Goal: Information Seeking & Learning: Learn about a topic

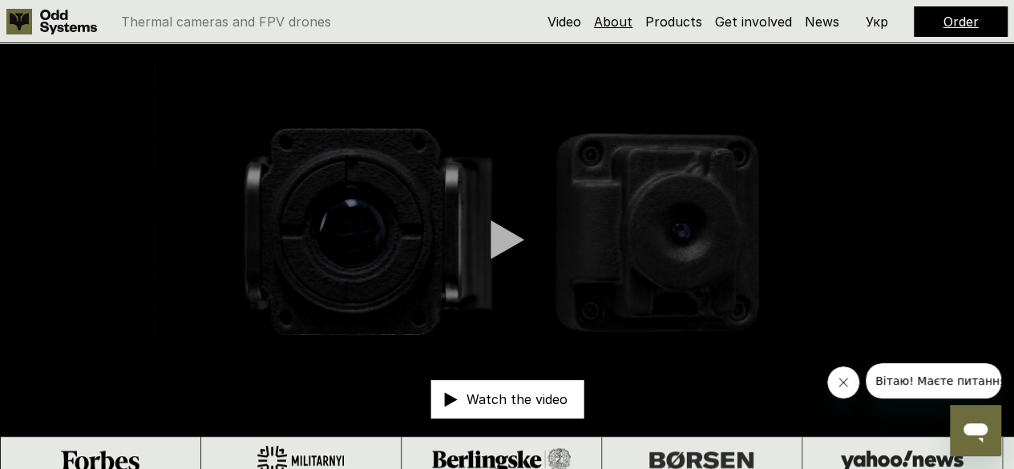
click at [616, 21] on link "About" at bounding box center [613, 22] width 38 height 16
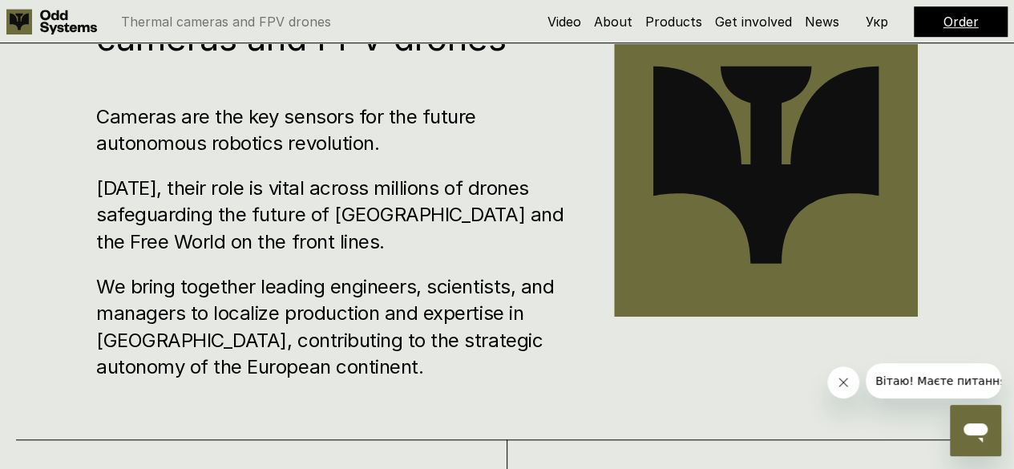
scroll to position [554, 0]
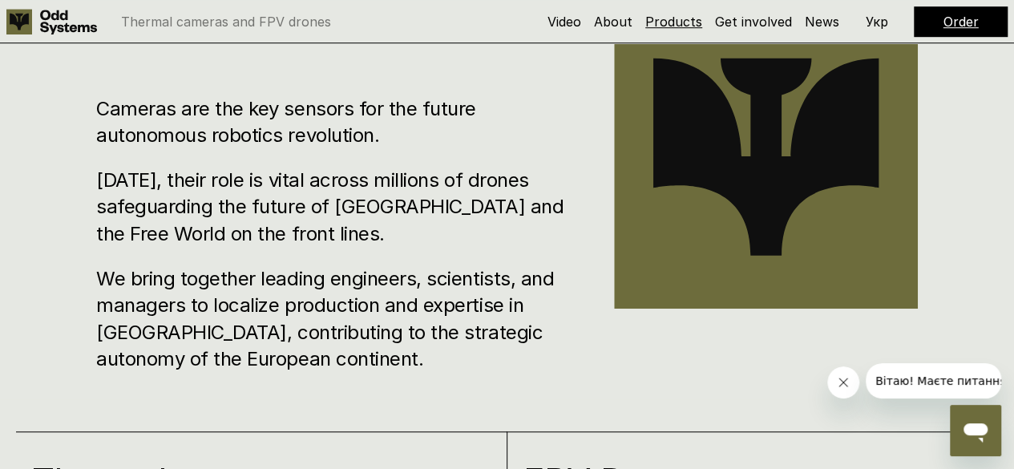
click at [675, 22] on link "Products" at bounding box center [673, 22] width 57 height 16
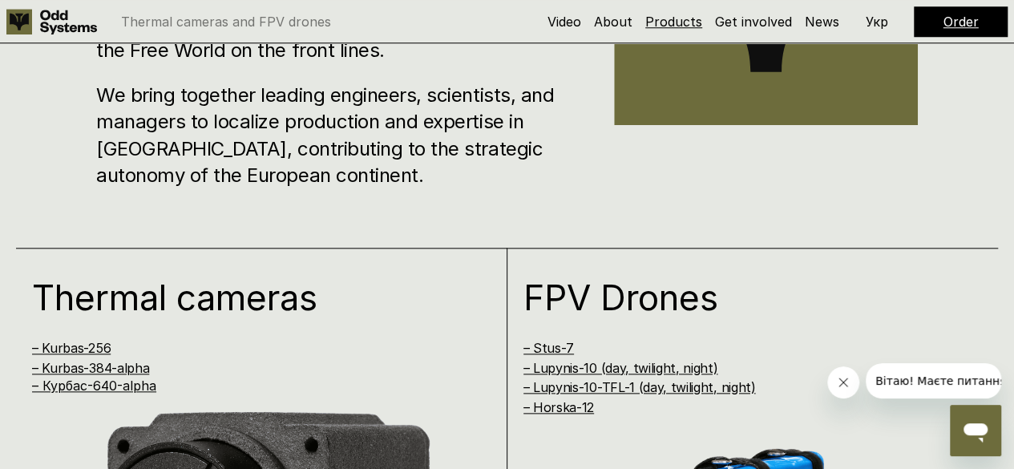
scroll to position [954, 0]
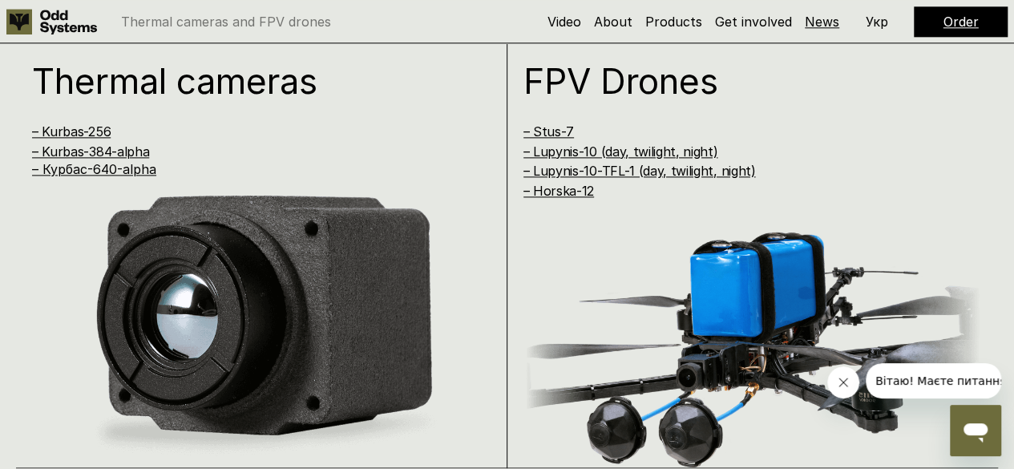
click at [826, 18] on link "News" at bounding box center [822, 22] width 34 height 16
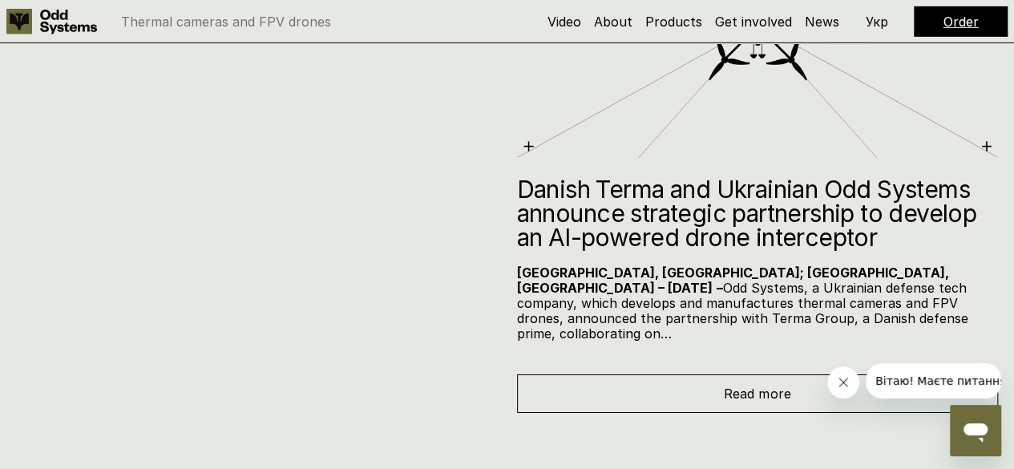
scroll to position [5637, 0]
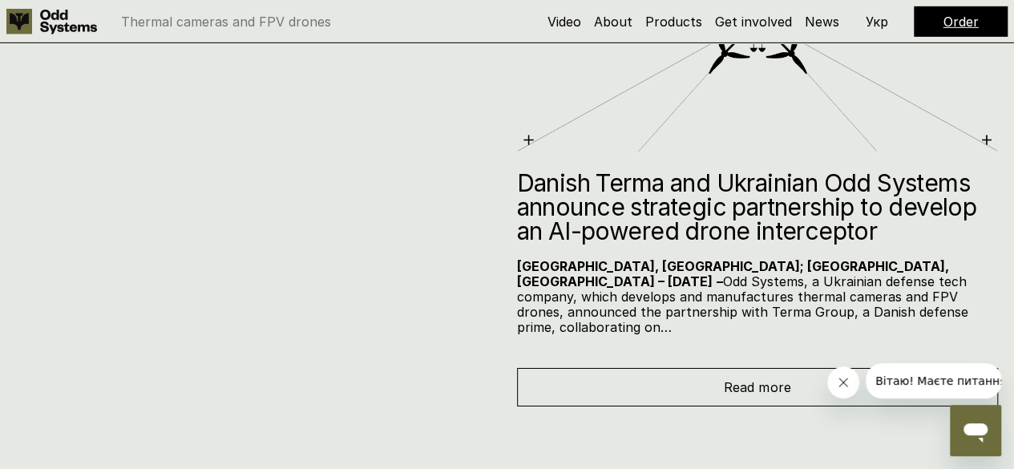
click at [643, 368] on div "Read more" at bounding box center [758, 387] width 482 height 38
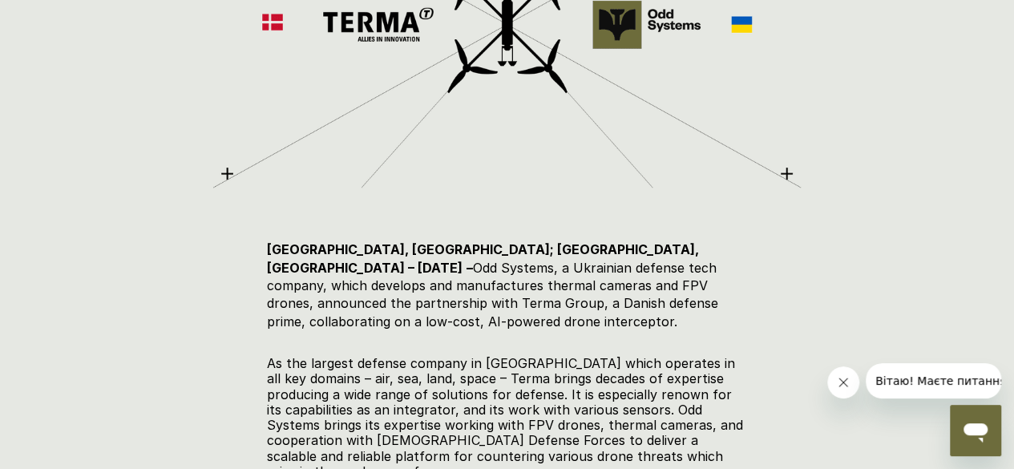
scroll to position [693, 0]
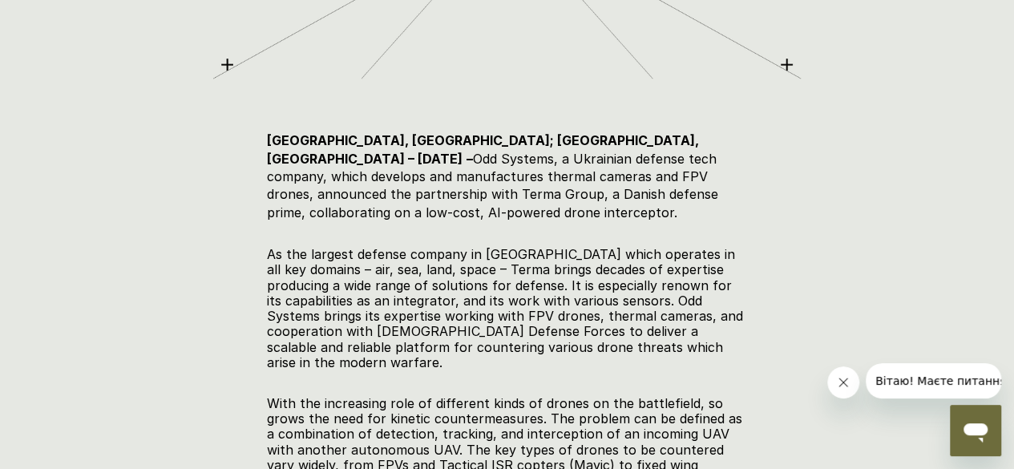
click at [838, 378] on icon "Close message from company" at bounding box center [843, 382] width 13 height 13
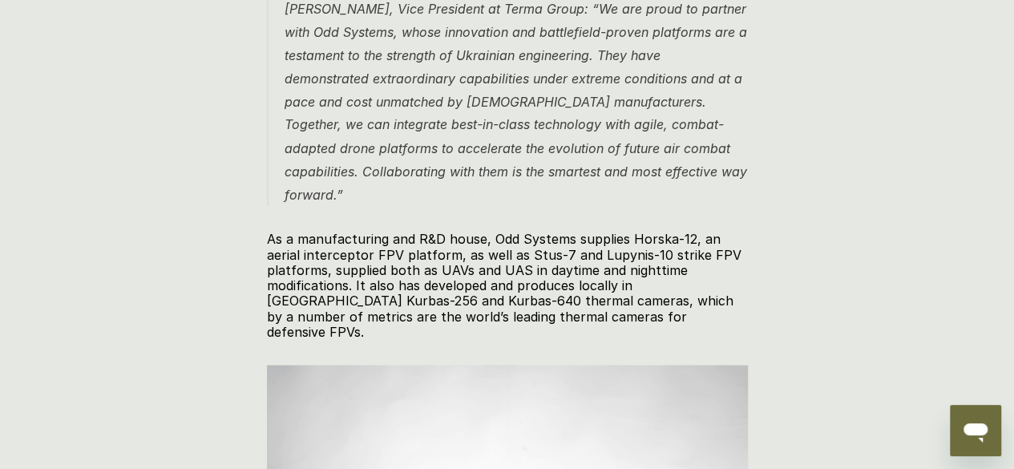
scroll to position [1379, 0]
